Goal: Go to known website: Access a specific website the user already knows

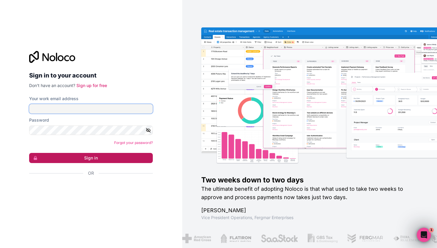
type input "[PERSON_NAME][EMAIL_ADDRESS][DOMAIN_NAME]"
click at [98, 155] on button "Sign in" at bounding box center [91, 158] width 124 height 10
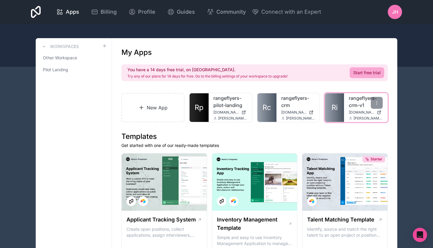
click at [353, 101] on link "rangeflyers-crm-v1" at bounding box center [366, 101] width 34 height 14
